Goal: Task Accomplishment & Management: Manage account settings

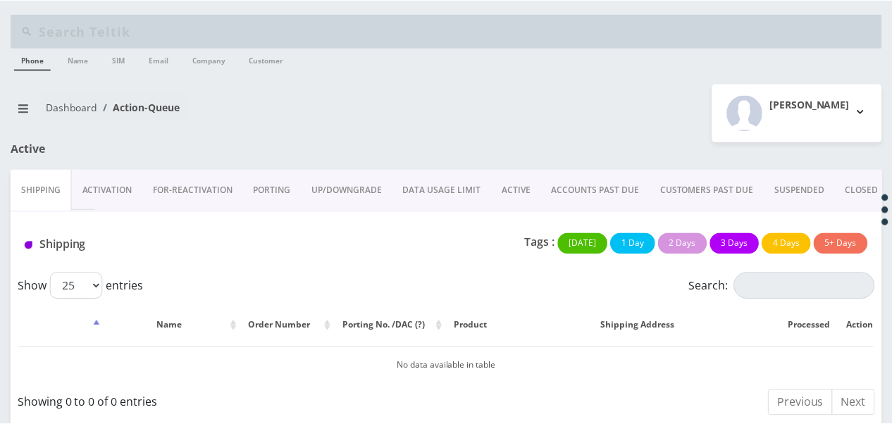
scroll to position [11, 0]
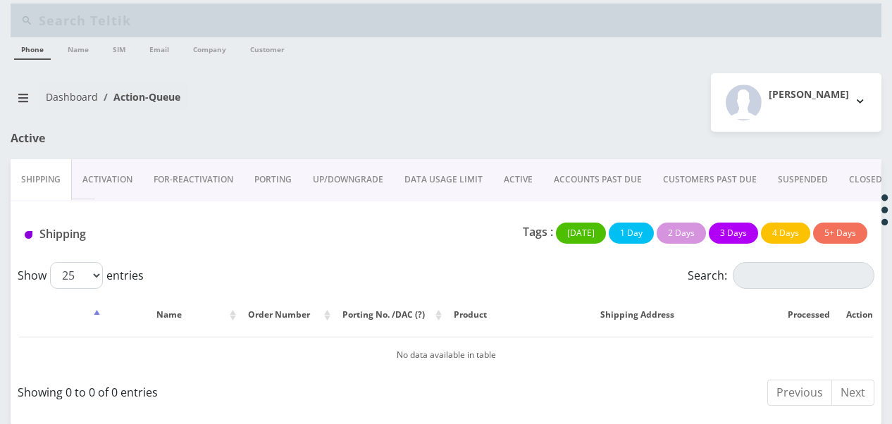
click at [516, 169] on link "ACTIVE" at bounding box center [518, 179] width 50 height 41
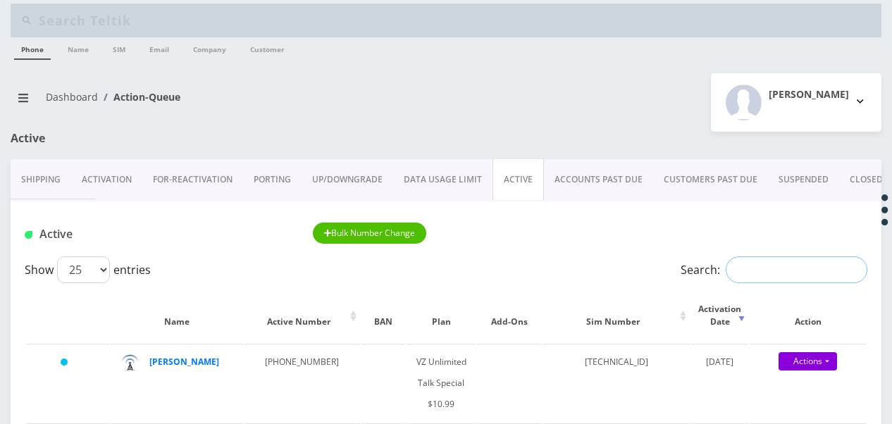
click at [757, 261] on input "Search:" at bounding box center [797, 269] width 142 height 27
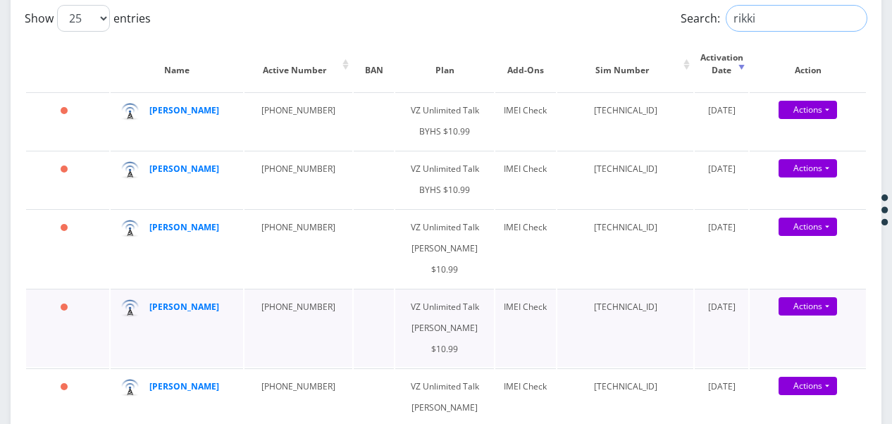
scroll to position [292, 0]
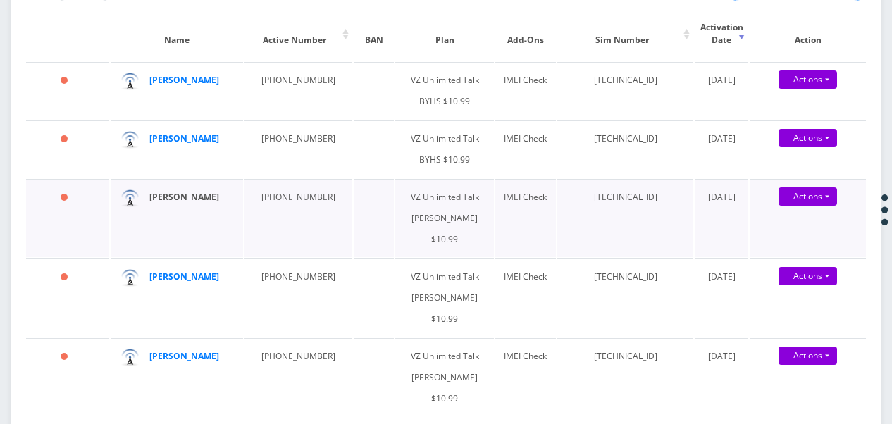
type input "rikki"
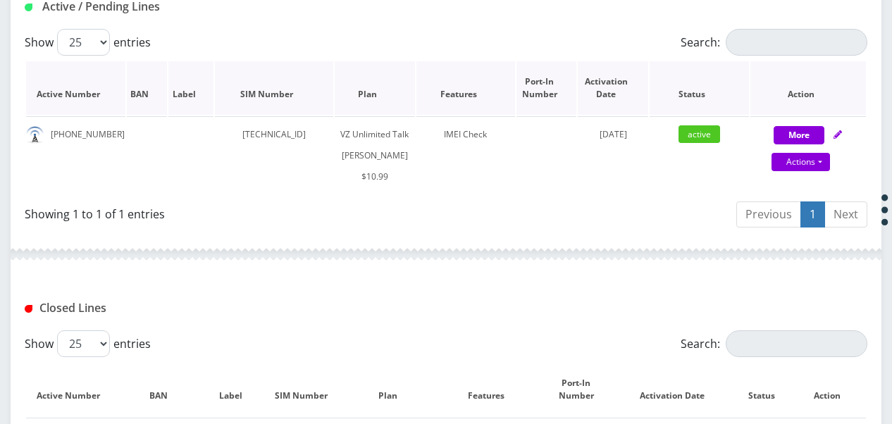
scroll to position [282, 0]
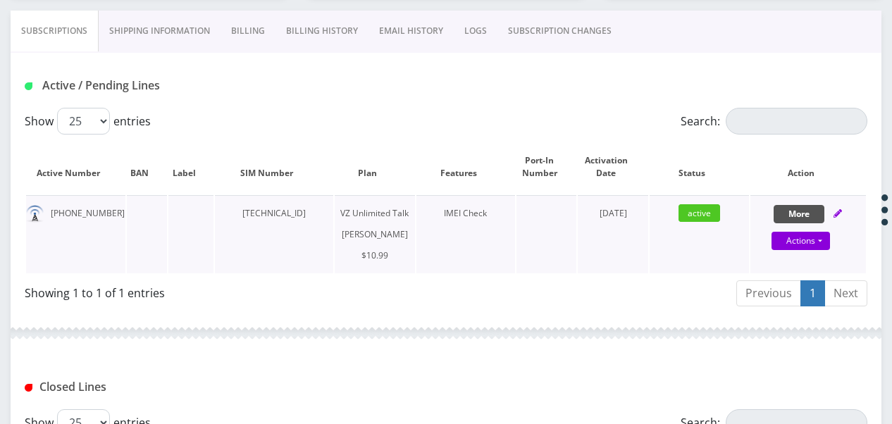
click at [801, 209] on button "More" at bounding box center [799, 214] width 51 height 18
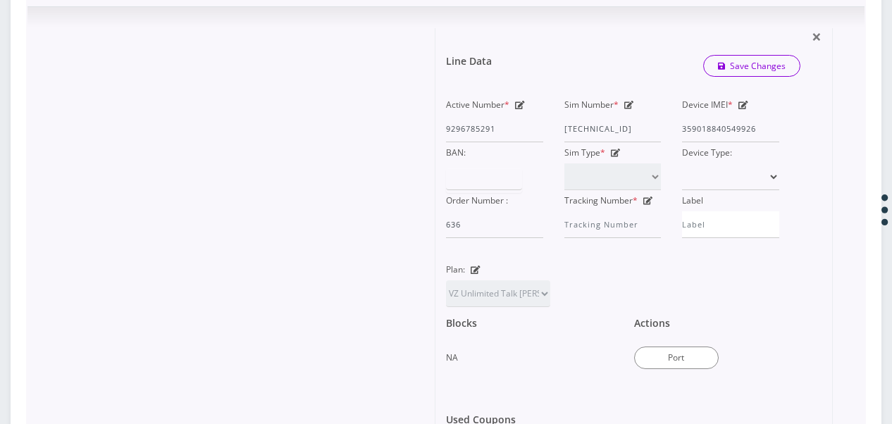
scroll to position [634, 0]
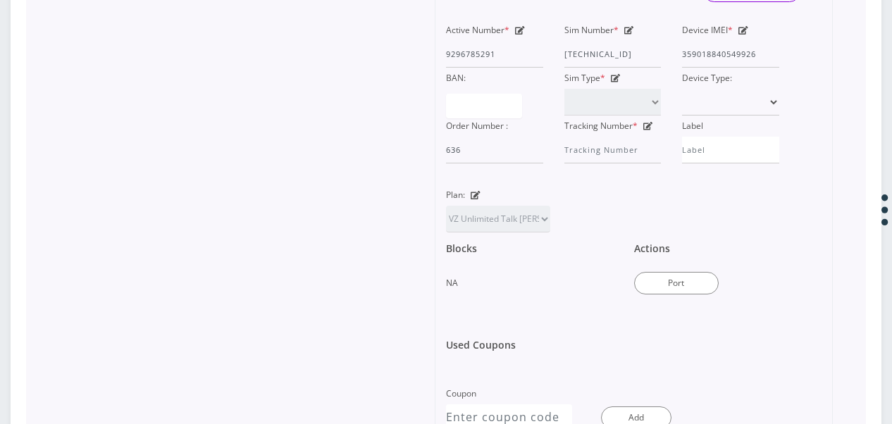
click at [476, 209] on div "Plan: TMO Unlimited Talk + Text + No Data [PERSON_NAME] TMO Unlimited Talk & Te…" at bounding box center [497, 209] width 125 height 48
click at [478, 199] on icon at bounding box center [476, 195] width 10 height 8
click at [495, 228] on select "TMO Unlimited Talk + Text + No Data [PERSON_NAME] TMO Unlimited Talk & Text + 2…" at bounding box center [498, 219] width 104 height 27
select select "467"
click at [446, 225] on select "TMO Unlimited Talk + Text + No Data Tzvi TMO Unlimited Talk & Text + 25MB TMO U…" at bounding box center [498, 219] width 104 height 27
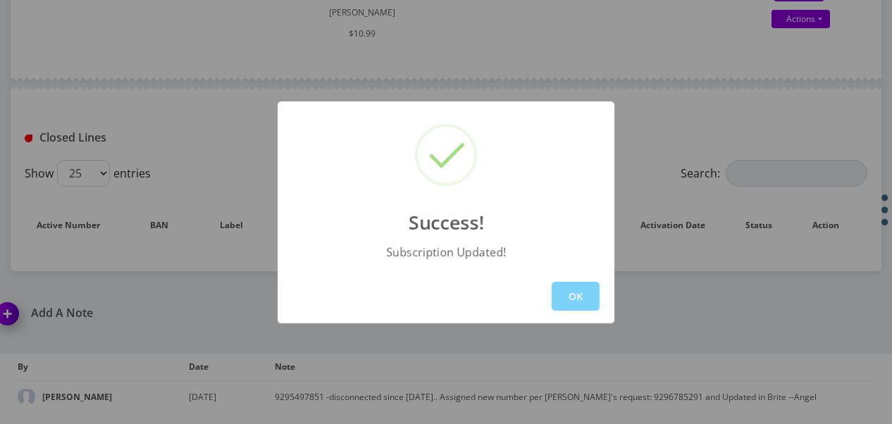
scroll to position [580, 0]
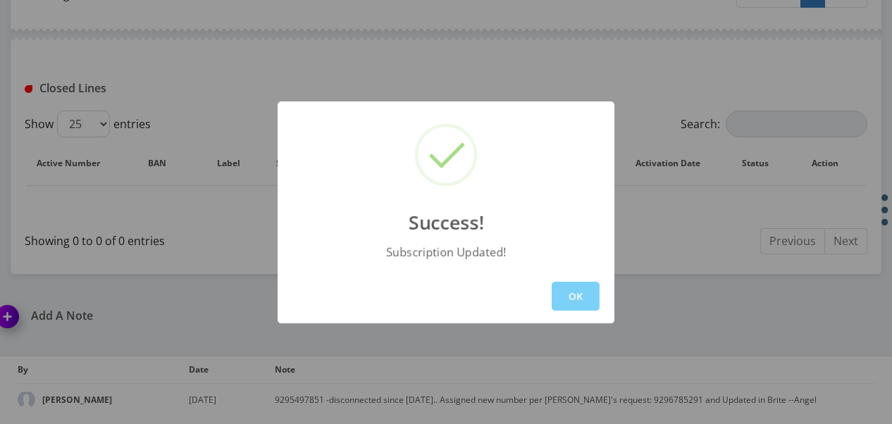
click at [550, 288] on div "OK" at bounding box center [446, 296] width 337 height 54
click at [560, 286] on button "OK" at bounding box center [576, 296] width 48 height 29
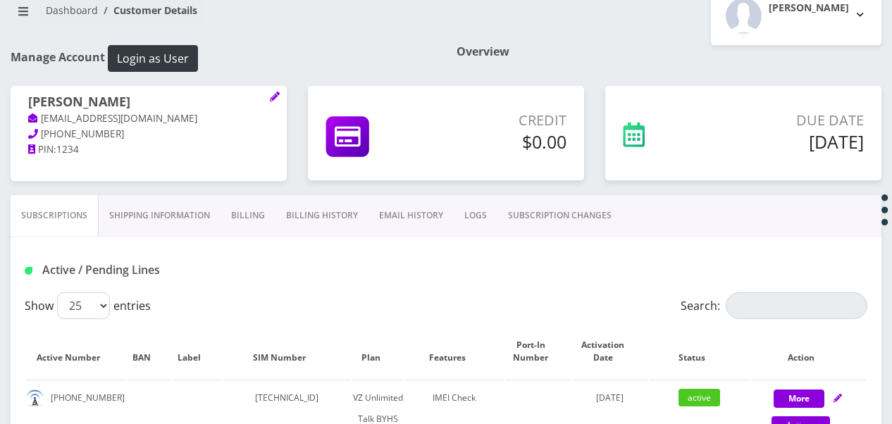
scroll to position [158, 0]
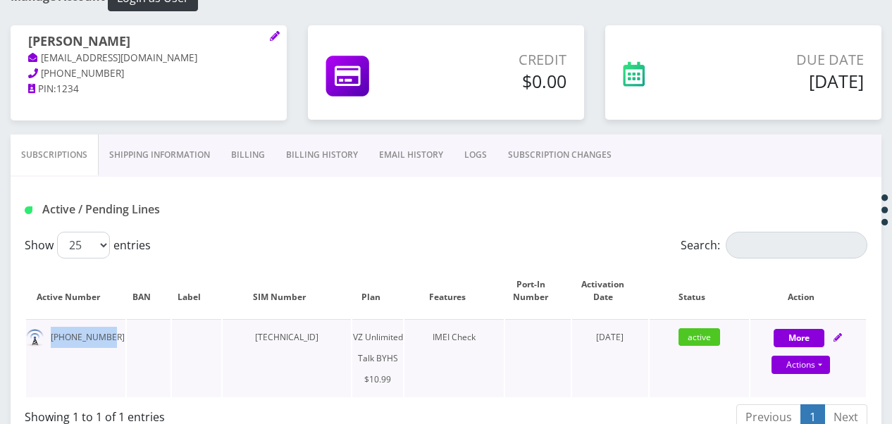
drag, startPoint x: 52, startPoint y: 334, endPoint x: 103, endPoint y: 332, distance: 50.8
click at [103, 332] on td "[PHONE_NUMBER]" at bounding box center [75, 358] width 99 height 78
drag, startPoint x: 103, startPoint y: 332, endPoint x: 93, endPoint y: 337, distance: 11.0
copy td "[PHONE_NUMBER]"
drag, startPoint x: 563, startPoint y: 147, endPoint x: 557, endPoint y: 150, distance: 7.3
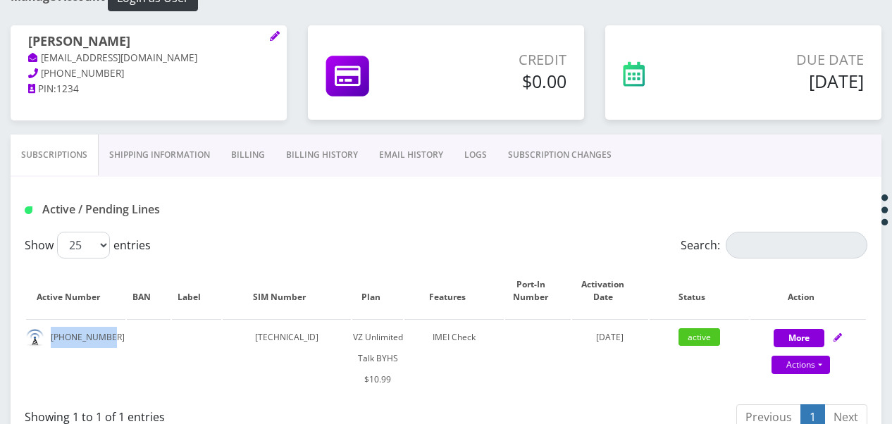
click at [562, 147] on link "SUBSCRIPTION CHANGES" at bounding box center [559, 155] width 125 height 41
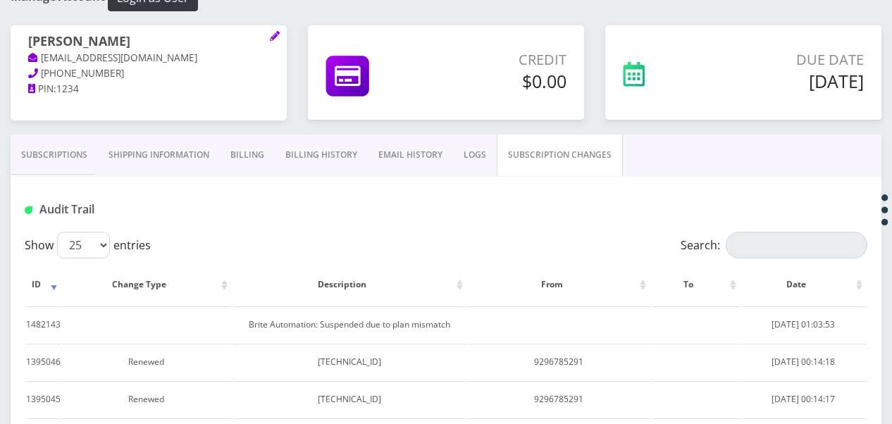
click at [90, 149] on link "Subscriptions" at bounding box center [54, 155] width 87 height 41
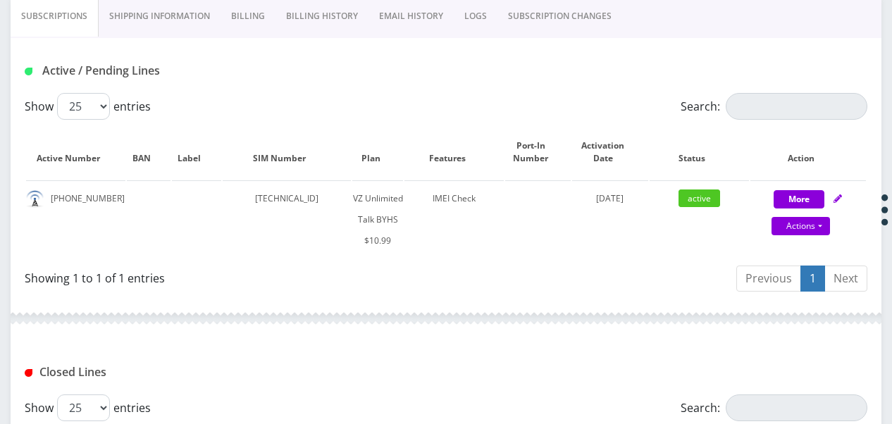
scroll to position [228, 0]
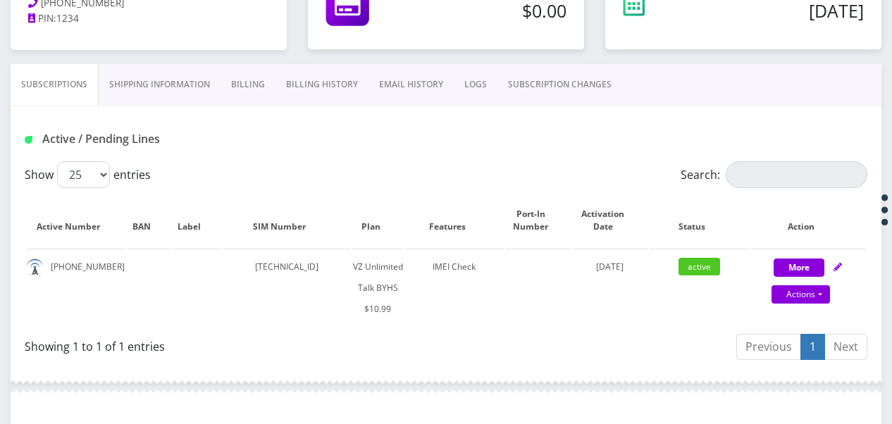
click at [194, 92] on link "Shipping Information" at bounding box center [160, 84] width 122 height 41
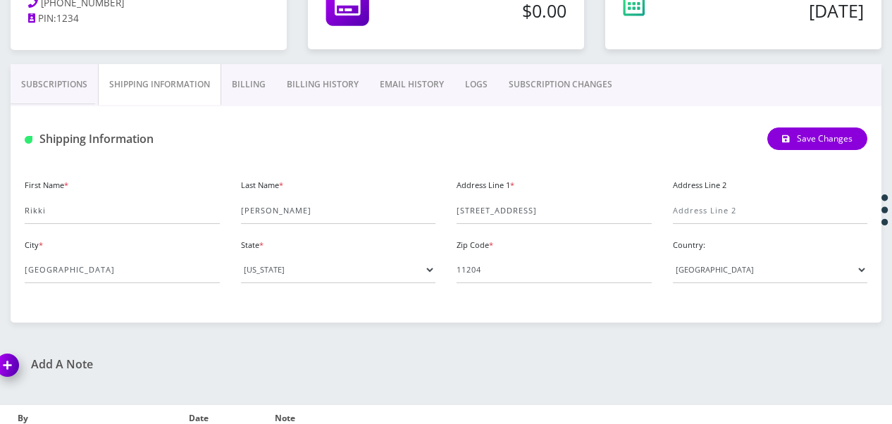
click at [36, 73] on link "Subscriptions" at bounding box center [54, 84] width 87 height 41
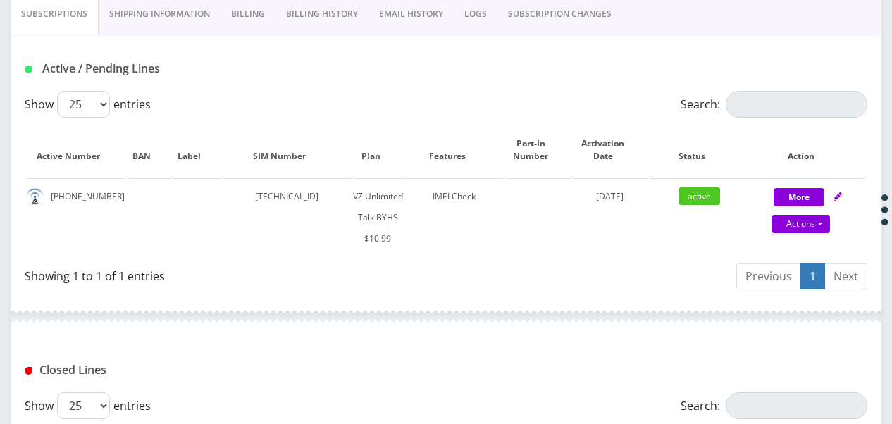
scroll to position [17, 0]
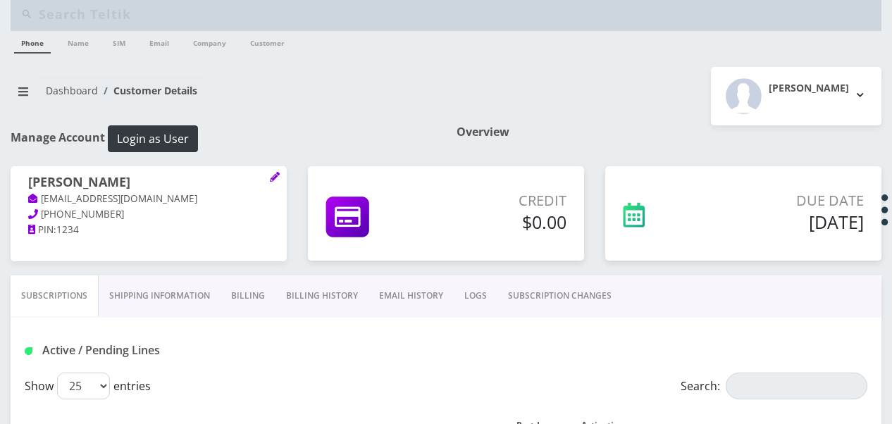
click at [13, 92] on button "breadcrumb" at bounding box center [23, 91] width 25 height 27
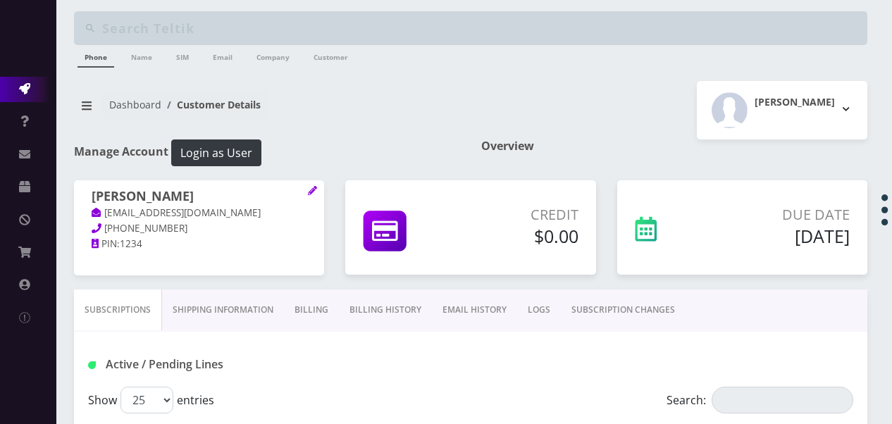
click at [27, 88] on icon at bounding box center [24, 88] width 11 height 11
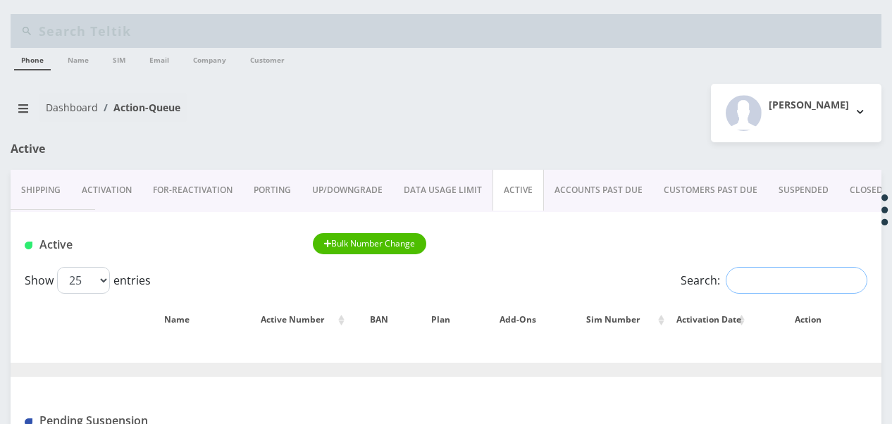
click at [752, 283] on input "Search:" at bounding box center [797, 280] width 142 height 27
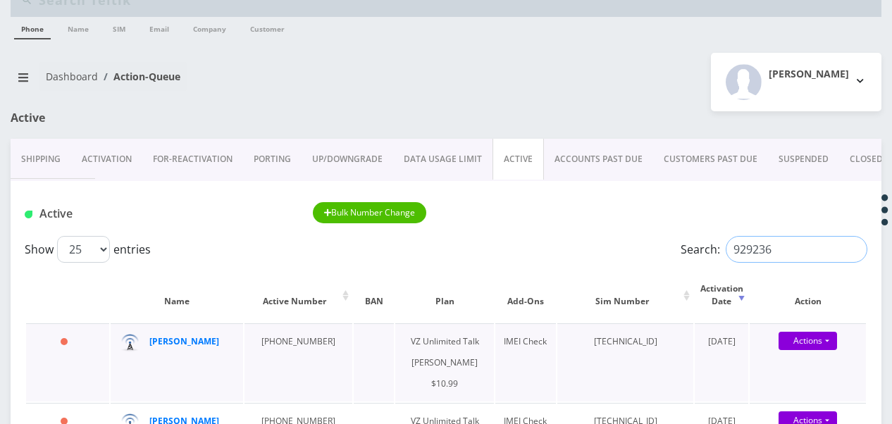
scroll to position [70, 0]
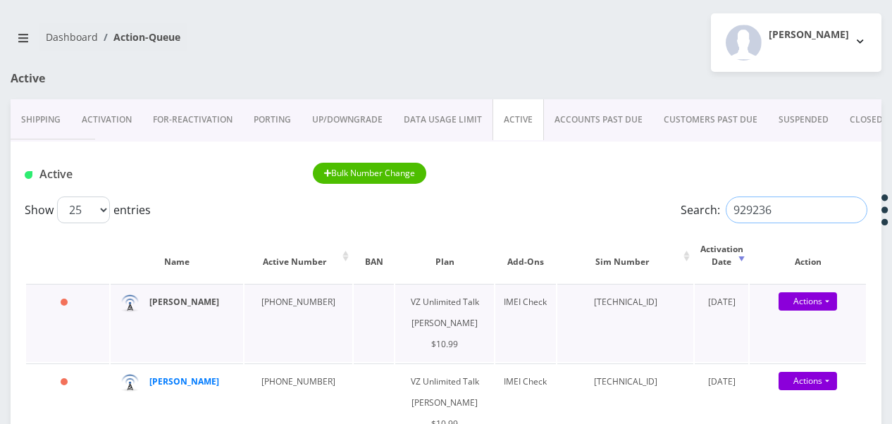
type input "929236"
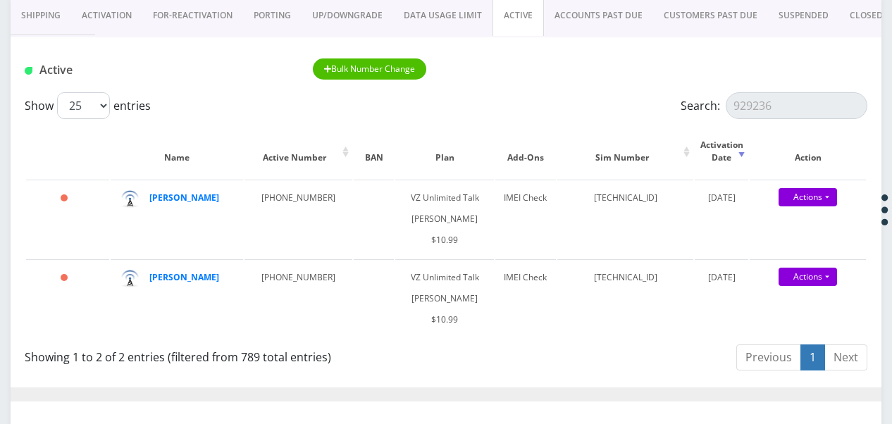
scroll to position [211, 0]
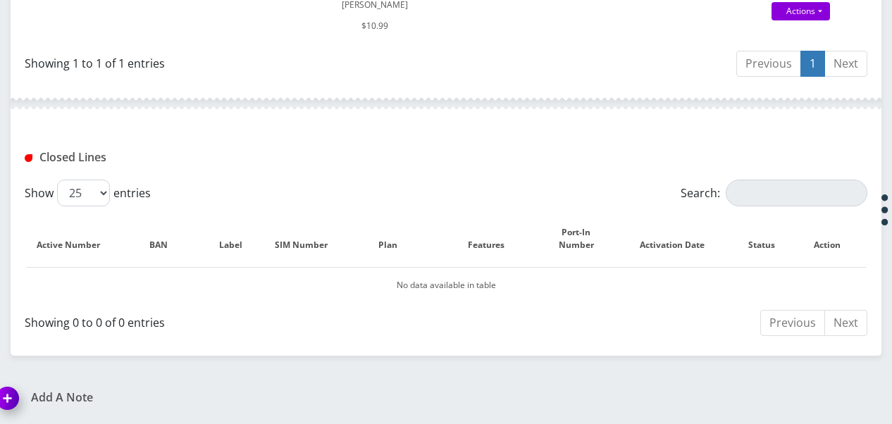
scroll to position [318, 0]
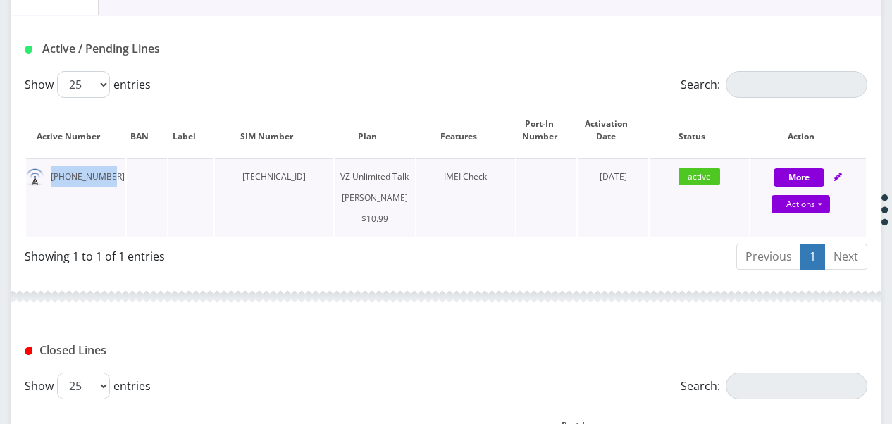
drag, startPoint x: 48, startPoint y: 175, endPoint x: 105, endPoint y: 176, distance: 57.1
click at [105, 176] on td "929-236-6620" at bounding box center [75, 198] width 99 height 78
copy td "929-236-6620"
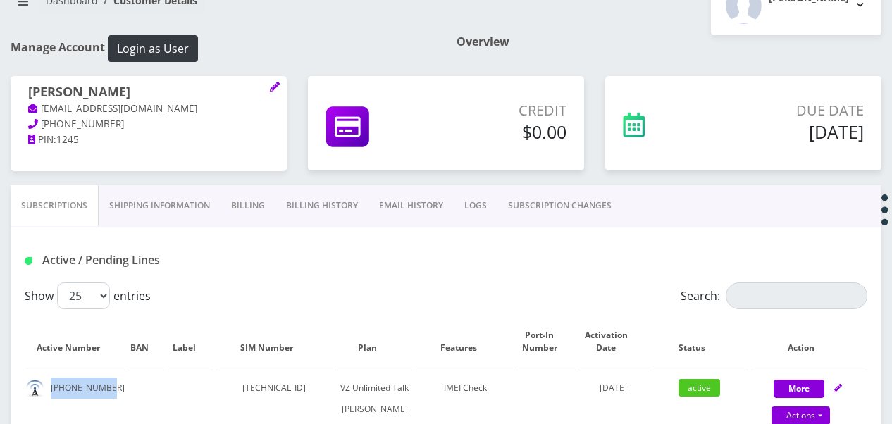
scroll to position [248, 0]
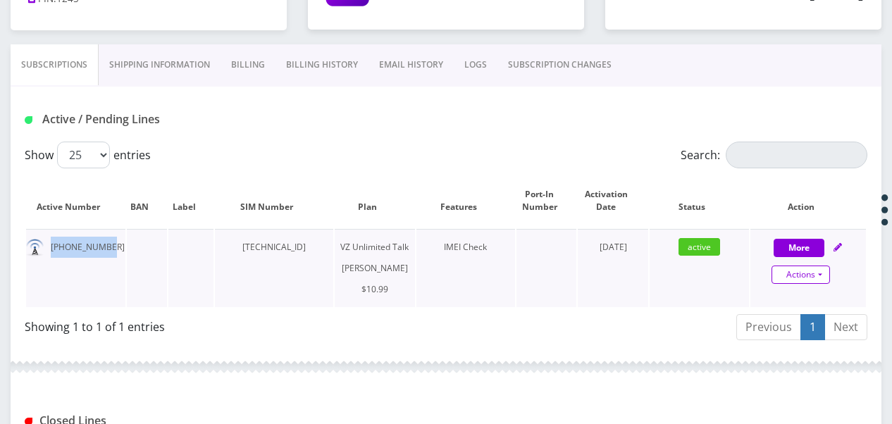
click at [821, 268] on link "Actions" at bounding box center [800, 275] width 58 height 18
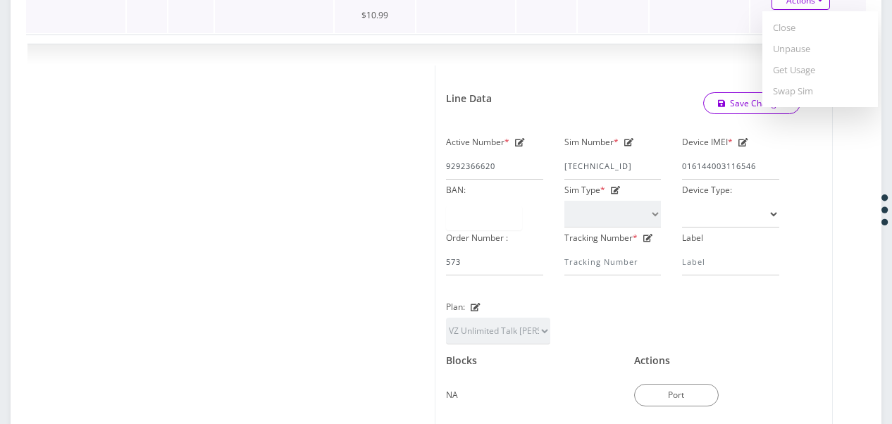
scroll to position [530, 0]
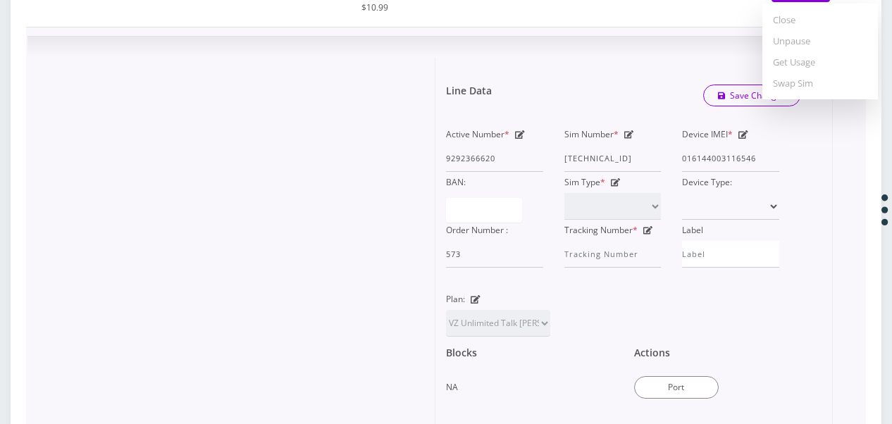
click at [573, 80] on form "Line Data Save Changes Active Number * 9292366620 Sim Number * 8914800001041309…" at bounding box center [633, 273] width 375 height 430
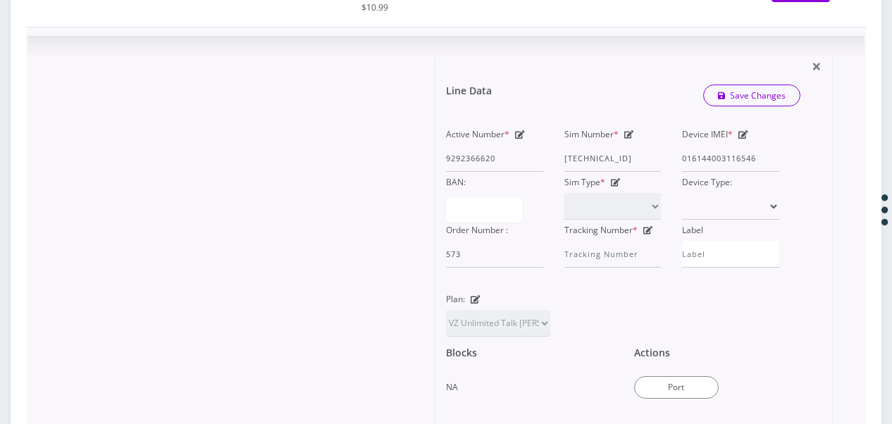
click at [475, 304] on icon at bounding box center [476, 299] width 10 height 8
click at [504, 337] on select "TMO Unlimited Talk + Text + No Data Tzvi TMO Unlimited Talk & Text + 25MB TMO U…" at bounding box center [498, 323] width 104 height 27
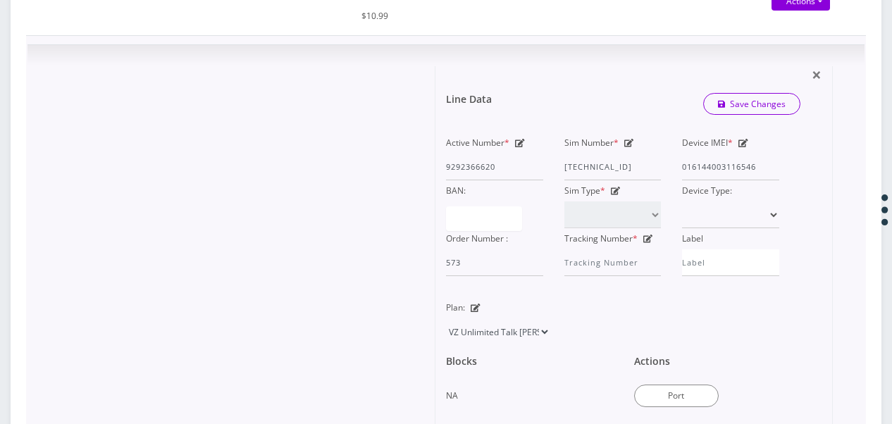
scroll to position [600, 0]
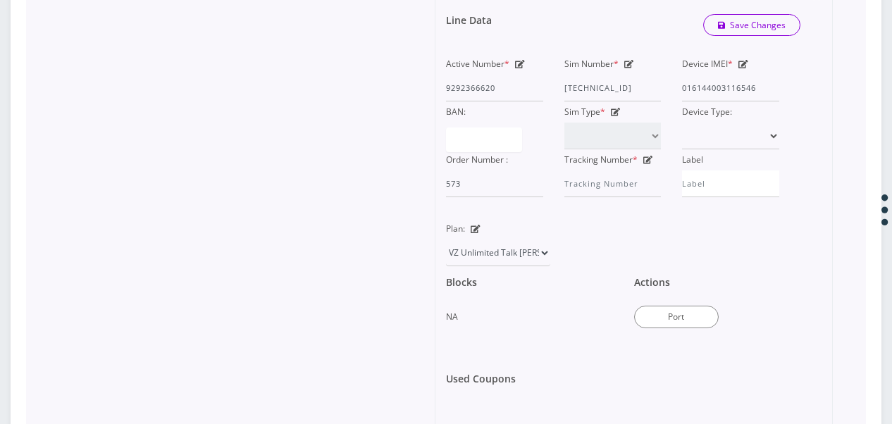
click at [482, 248] on div "Plan: TMO Unlimited Talk + Text + No Data Tzvi TMO Unlimited Talk & Text + 25MB…" at bounding box center [497, 242] width 125 height 48
click at [475, 233] on icon at bounding box center [476, 229] width 10 height 8
click at [484, 266] on select "TMO Unlimited Talk + Text + No Data Tzvi TMO Unlimited Talk & Text + 25MB TMO U…" at bounding box center [498, 253] width 104 height 27
select select "464"
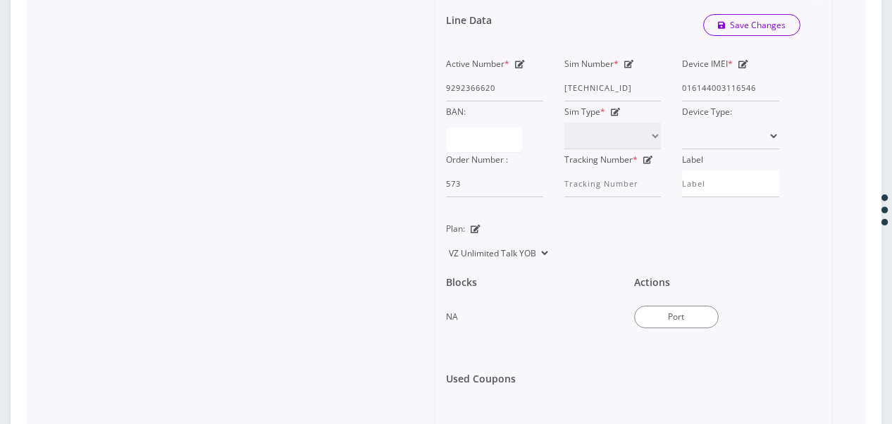
click at [446, 259] on select "TMO Unlimited Talk + Text + No Data Tzvi TMO Unlimited Talk & Text + 25MB TMO U…" at bounding box center [498, 253] width 104 height 27
click at [723, 36] on link "Save Changes" at bounding box center [752, 25] width 98 height 22
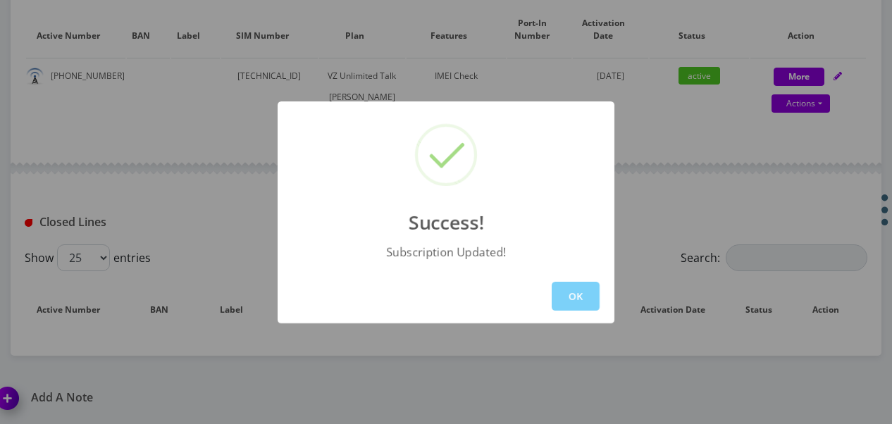
scroll to position [496, 0]
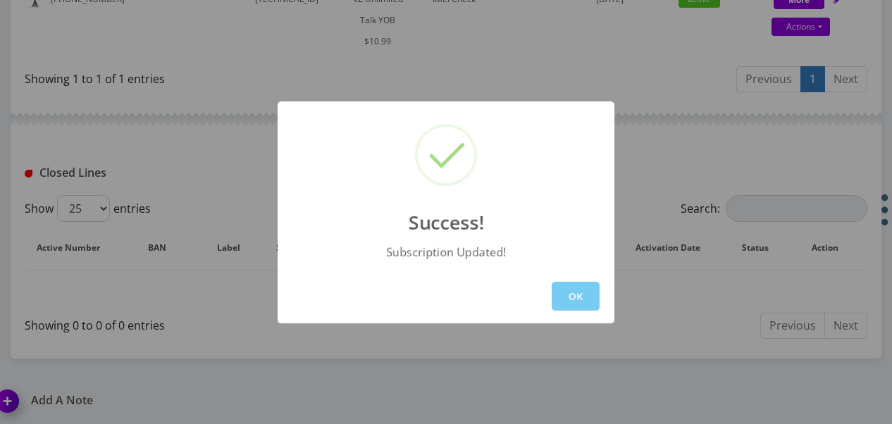
click at [571, 290] on button "OK" at bounding box center [576, 296] width 48 height 29
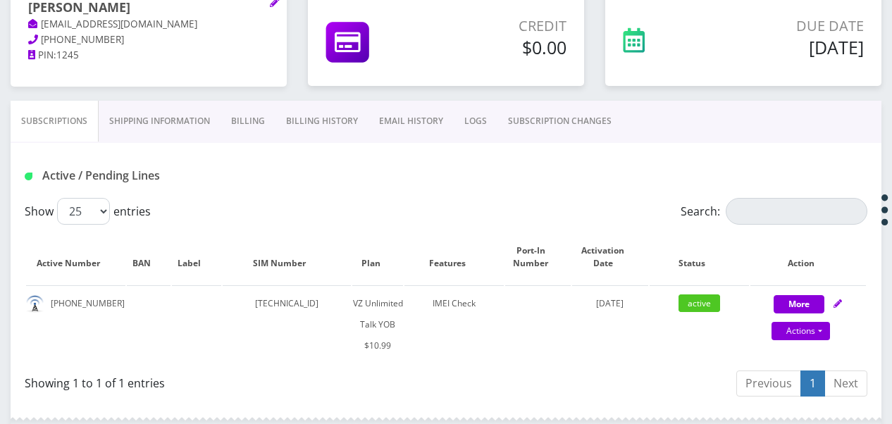
scroll to position [141, 0]
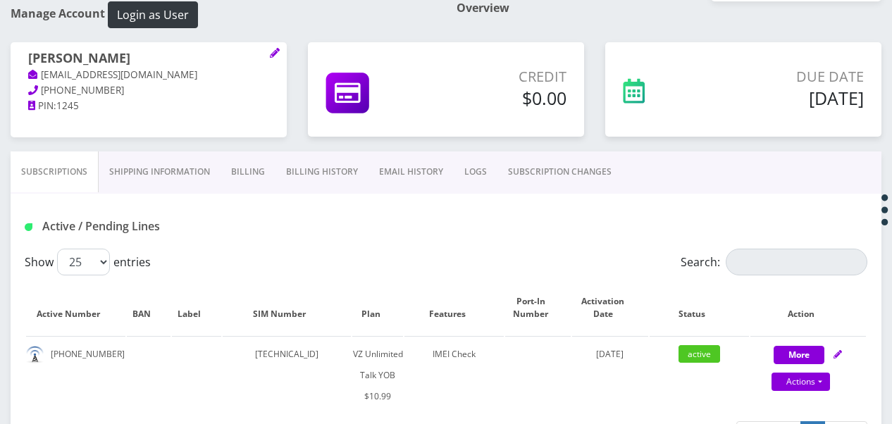
click at [543, 161] on link "SUBSCRIPTION CHANGES" at bounding box center [559, 171] width 125 height 41
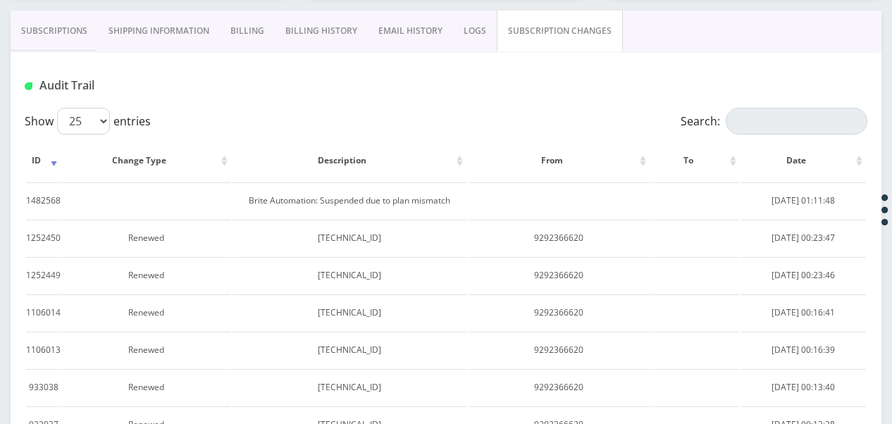
scroll to position [211, 0]
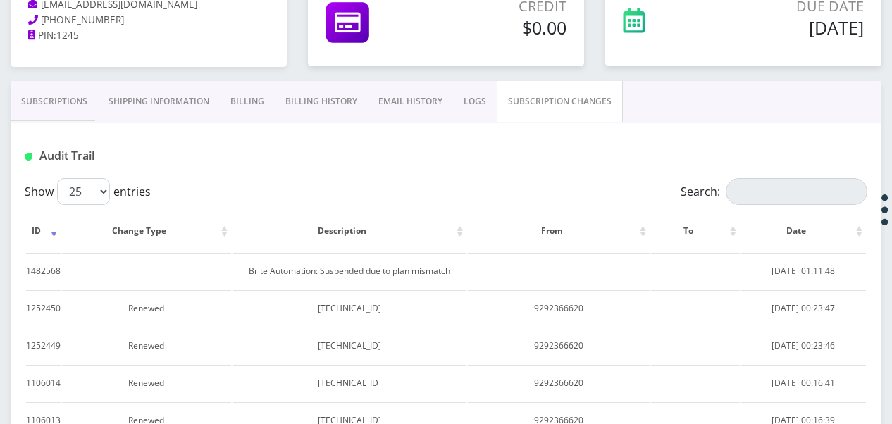
click at [46, 92] on link "Subscriptions" at bounding box center [54, 101] width 87 height 41
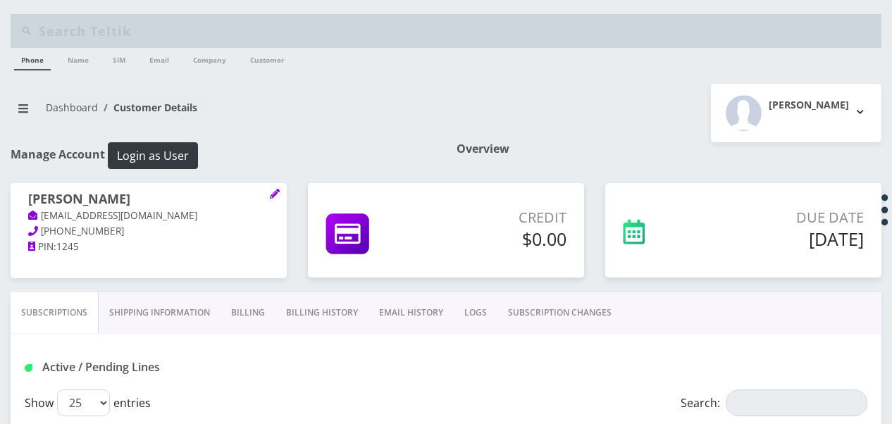
scroll to position [211, 0]
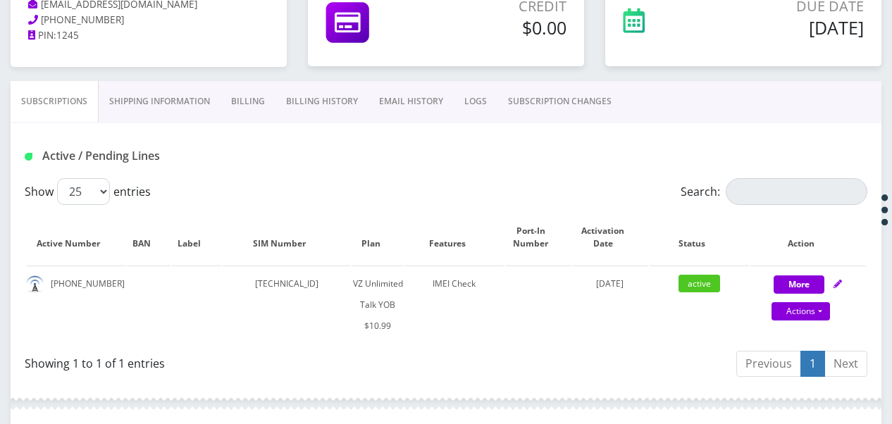
click at [508, 102] on link "SUBSCRIPTION CHANGES" at bounding box center [559, 101] width 125 height 41
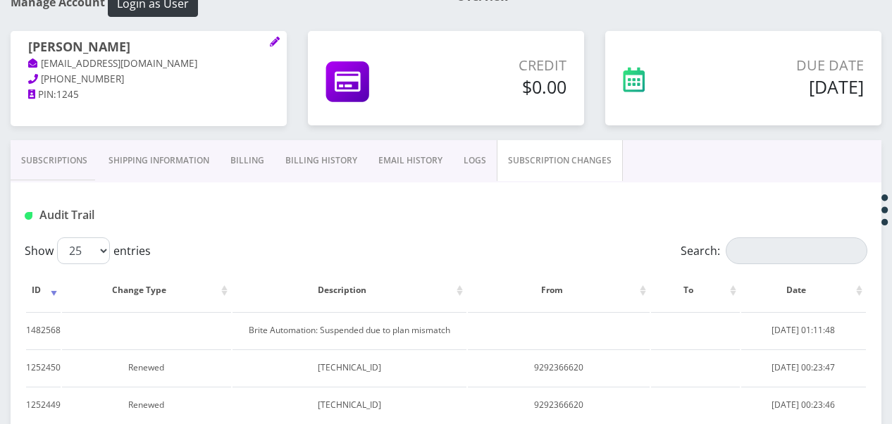
scroll to position [70, 0]
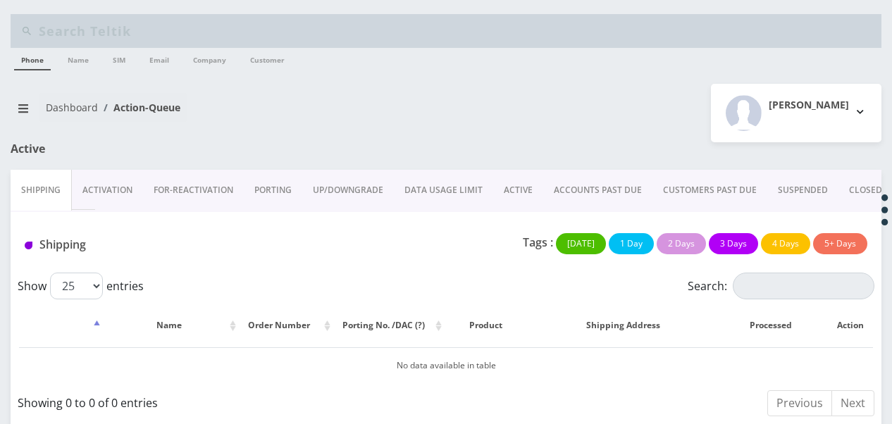
click at [527, 197] on link "ACTIVE" at bounding box center [518, 190] width 50 height 41
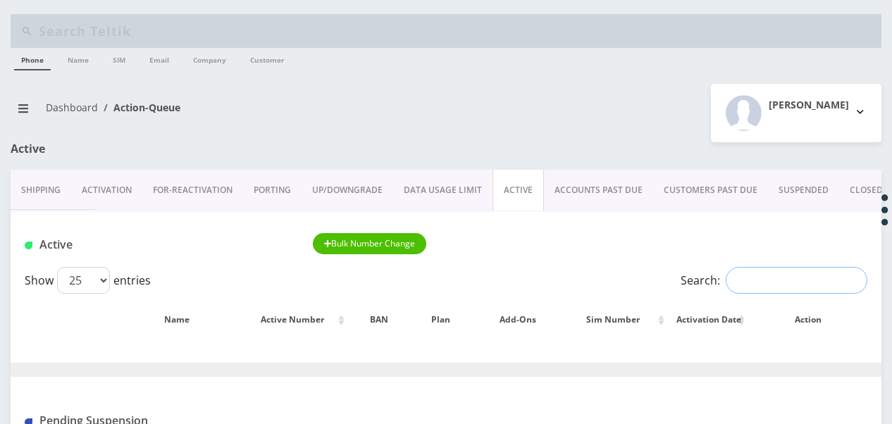
click at [807, 273] on input "Search:" at bounding box center [797, 280] width 142 height 27
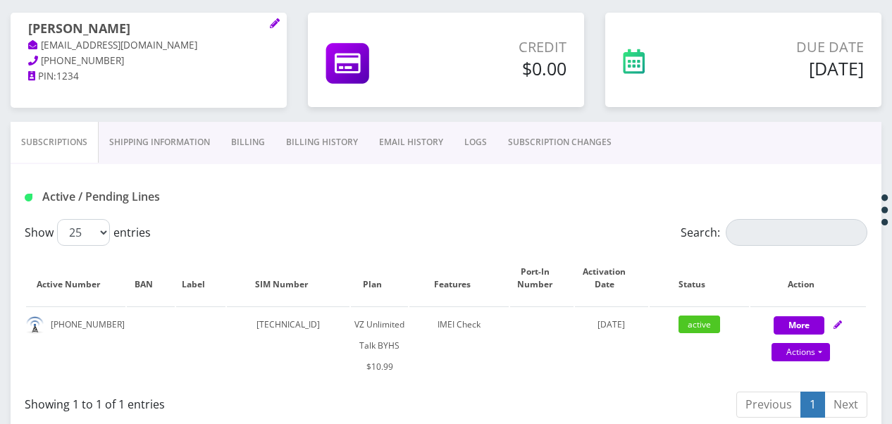
scroll to position [141, 0]
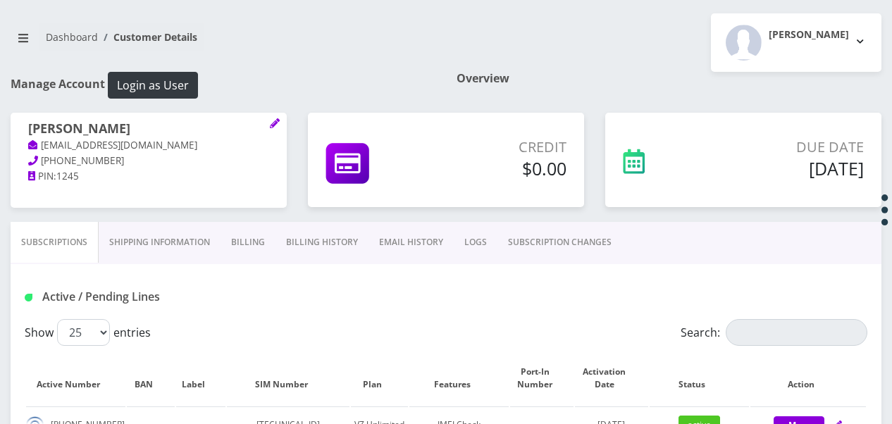
click at [554, 240] on link "SUBSCRIPTION CHANGES" at bounding box center [559, 242] width 125 height 41
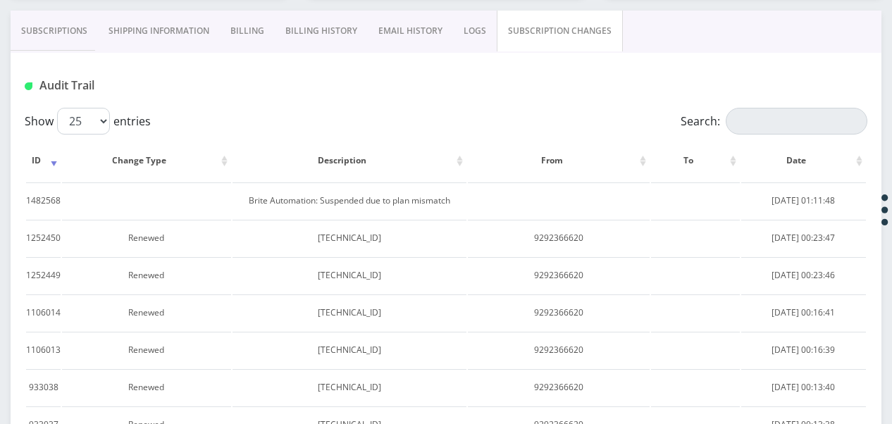
scroll to position [70, 0]
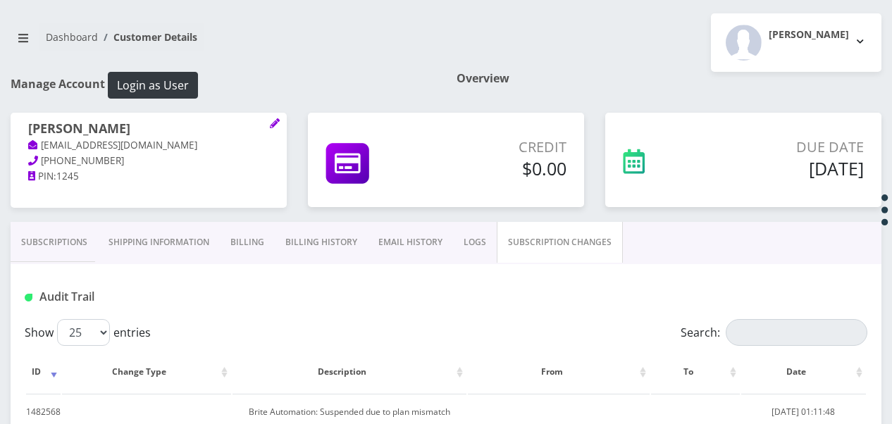
click at [79, 254] on link "Subscriptions" at bounding box center [54, 242] width 87 height 41
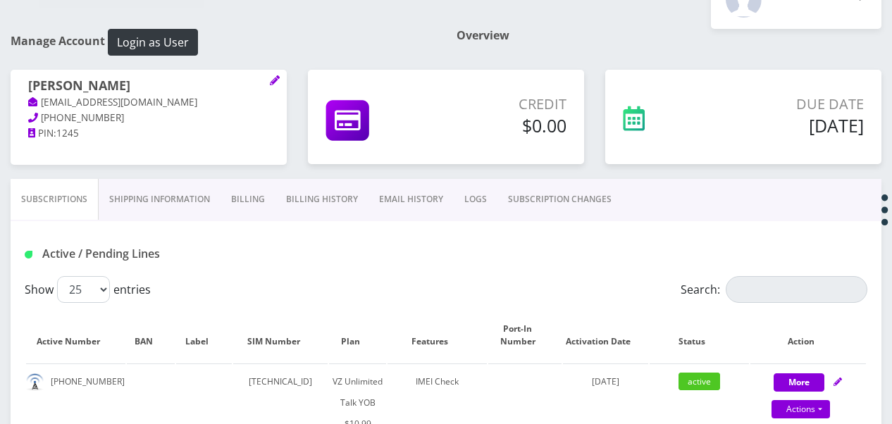
scroll to position [141, 0]
